Goal: Task Accomplishment & Management: Manage account settings

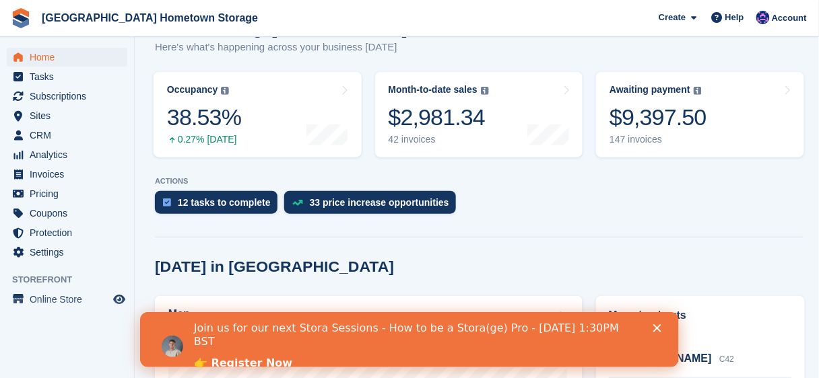
click at [657, 328] on polygon "Close" at bounding box center [656, 328] width 8 height 8
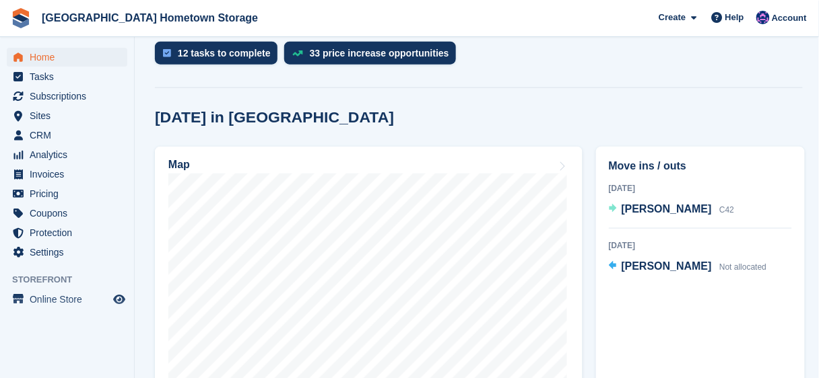
scroll to position [323, 0]
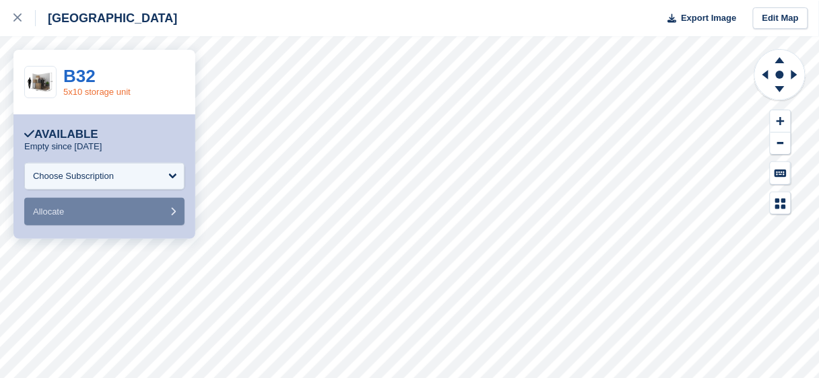
click at [113, 95] on link "5x10 storage unit" at bounding box center [96, 92] width 67 height 10
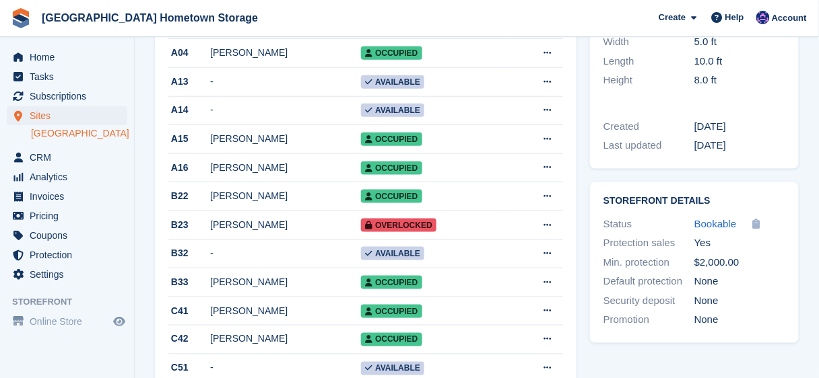
scroll to position [323, 0]
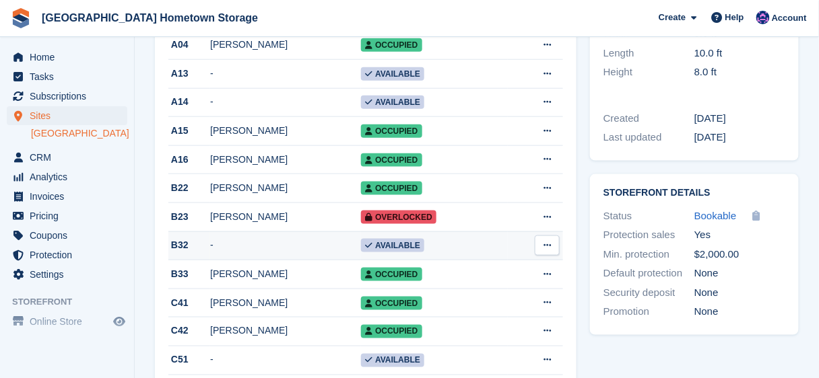
click at [496, 253] on td "Available" at bounding box center [434, 246] width 147 height 29
